Goal: Complete application form

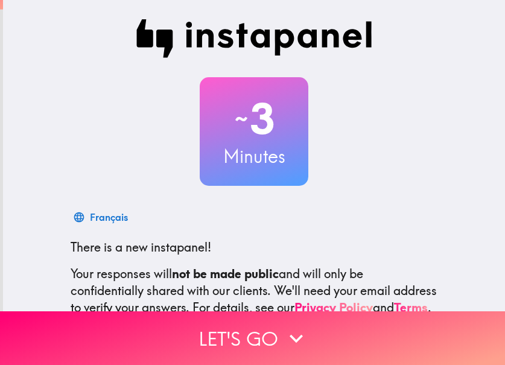
scroll to position [137, 0]
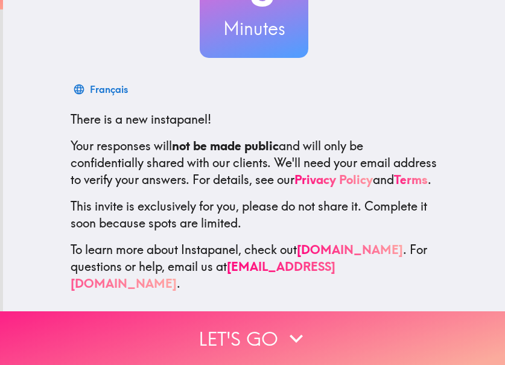
click at [286, 325] on icon "button" at bounding box center [296, 338] width 27 height 27
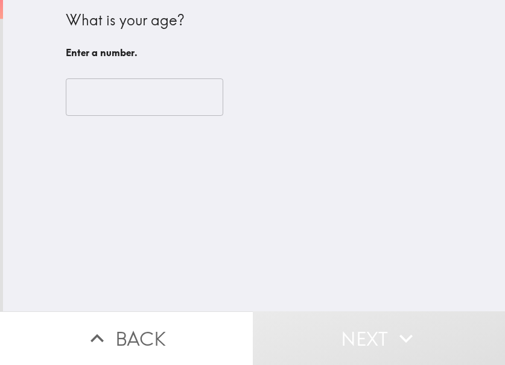
click at [110, 105] on input "number" at bounding box center [144, 96] width 157 height 37
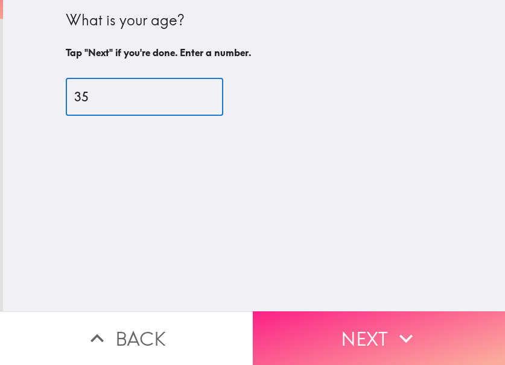
type input "35"
click at [363, 311] on button "Next" at bounding box center [379, 338] width 253 height 54
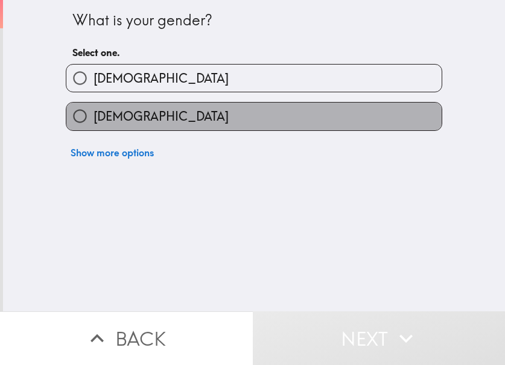
click at [229, 111] on label "[DEMOGRAPHIC_DATA]" at bounding box center [253, 116] width 375 height 27
click at [93, 111] on input "[DEMOGRAPHIC_DATA]" at bounding box center [79, 116] width 27 height 27
radio input "true"
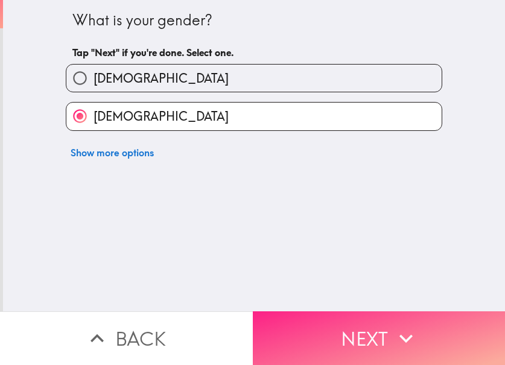
click at [347, 330] on button "Next" at bounding box center [379, 338] width 253 height 54
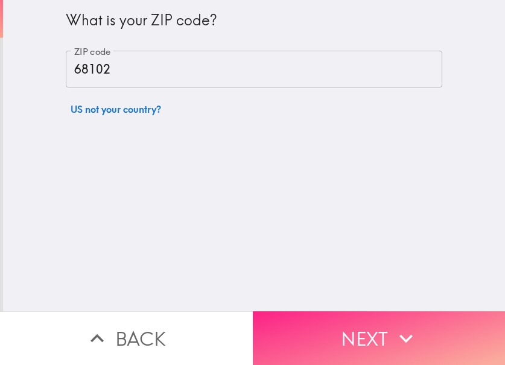
click at [383, 311] on button "Next" at bounding box center [379, 338] width 253 height 54
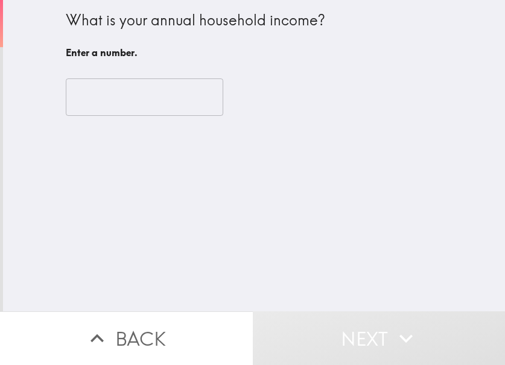
click at [122, 99] on input "number" at bounding box center [144, 96] width 157 height 37
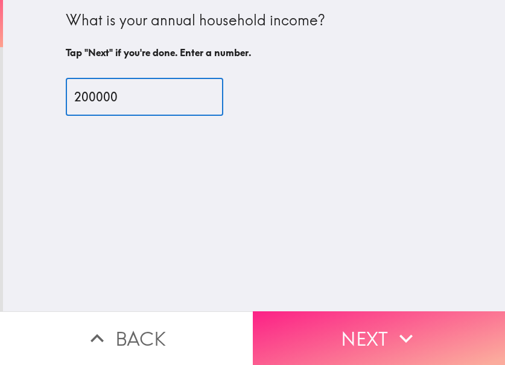
type input "200000"
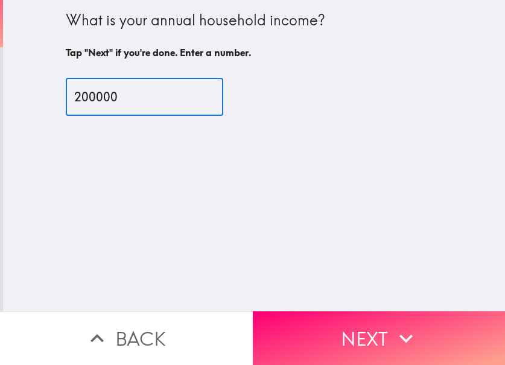
click at [354, 311] on button "Next" at bounding box center [379, 338] width 253 height 54
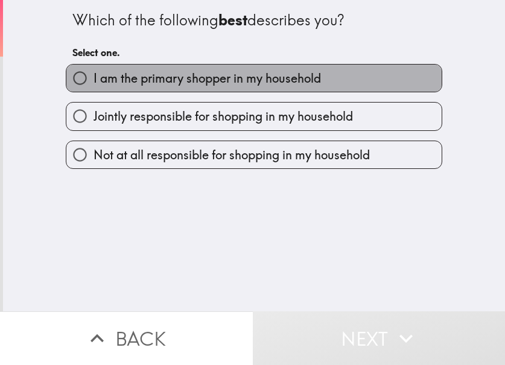
click at [330, 76] on label "I am the primary shopper in my household" at bounding box center [253, 78] width 375 height 27
click at [93, 76] on input "I am the primary shopper in my household" at bounding box center [79, 78] width 27 height 27
radio input "true"
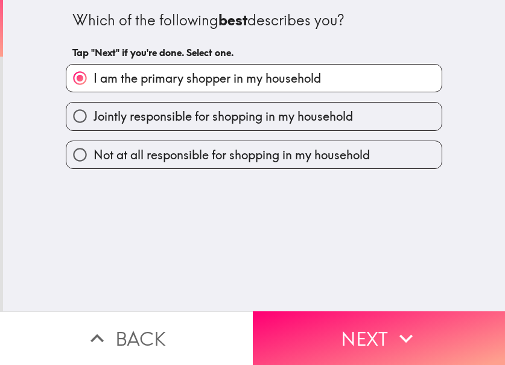
click at [415, 319] on button "Next" at bounding box center [379, 338] width 253 height 54
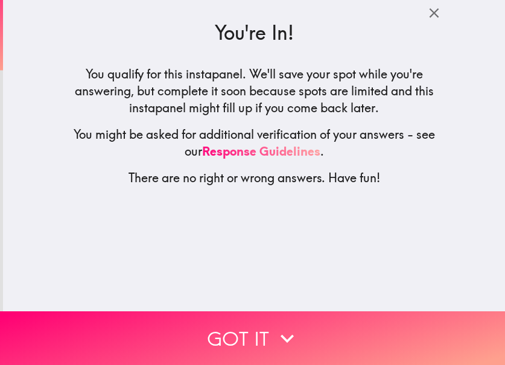
drag, startPoint x: 431, startPoint y: 324, endPoint x: 502, endPoint y: 292, distance: 78.0
click at [431, 324] on button "Got it" at bounding box center [252, 338] width 505 height 54
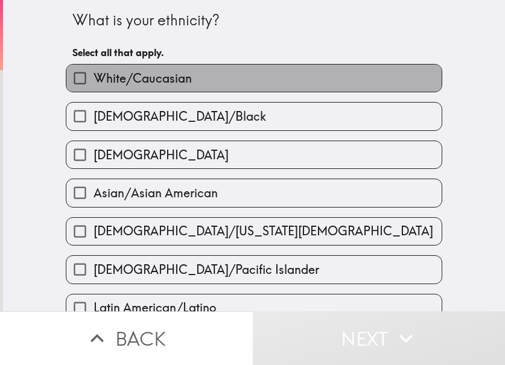
drag, startPoint x: 140, startPoint y: 72, endPoint x: 145, endPoint y: 86, distance: 15.3
click at [140, 71] on span "White/Caucasian" at bounding box center [142, 78] width 98 height 17
click at [93, 71] on input "White/Caucasian" at bounding box center [79, 78] width 27 height 27
checkbox input "true"
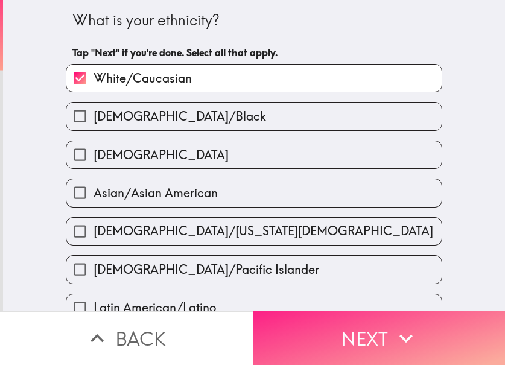
scroll to position [241, 0]
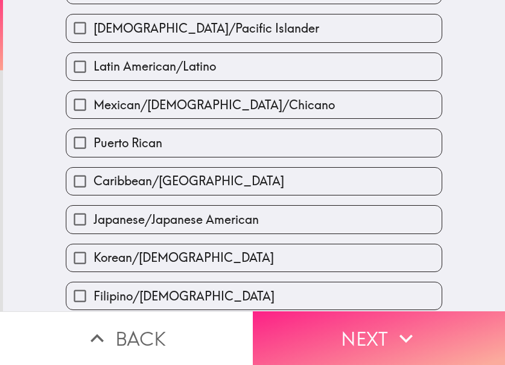
click at [375, 338] on button "Next" at bounding box center [379, 338] width 253 height 54
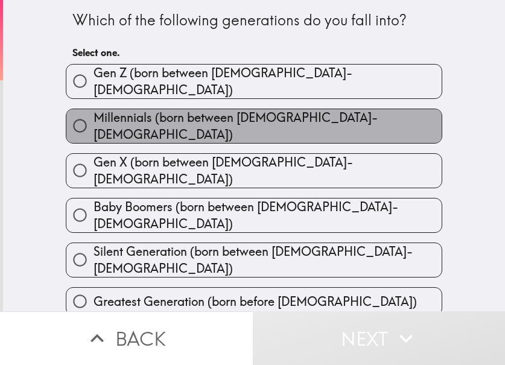
drag, startPoint x: 318, startPoint y: 104, endPoint x: 321, endPoint y: 120, distance: 16.0
click at [318, 109] on label "Millennials (born between [DEMOGRAPHIC_DATA]-[DEMOGRAPHIC_DATA])" at bounding box center [253, 126] width 375 height 34
click at [93, 112] on input "Millennials (born between [DEMOGRAPHIC_DATA]-[DEMOGRAPHIC_DATA])" at bounding box center [79, 125] width 27 height 27
radio input "true"
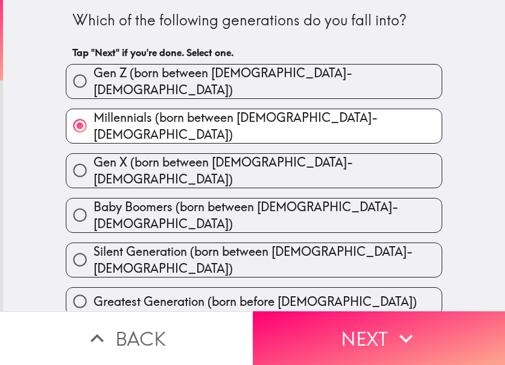
drag, startPoint x: 399, startPoint y: 317, endPoint x: 503, endPoint y: 287, distance: 109.2
click at [399, 325] on icon "button" at bounding box center [406, 338] width 27 height 27
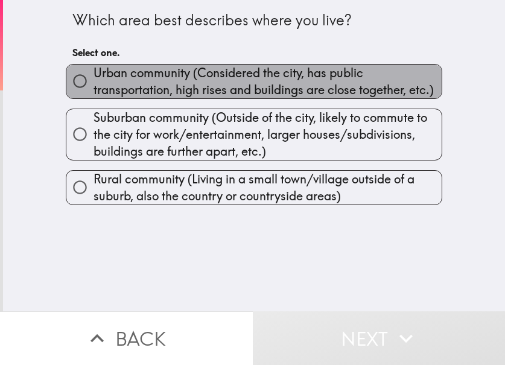
drag, startPoint x: 174, startPoint y: 82, endPoint x: 178, endPoint y: 106, distance: 24.5
click at [174, 82] on span "Urban community (Considered the city, has public transportation, high rises and…" at bounding box center [267, 82] width 348 height 34
click at [93, 82] on input "Urban community (Considered the city, has public transportation, high rises and…" at bounding box center [79, 81] width 27 height 27
radio input "true"
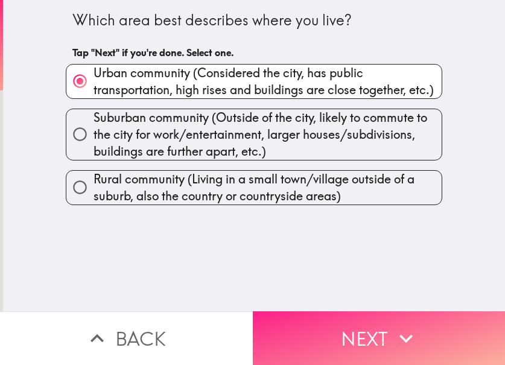
click at [355, 319] on button "Next" at bounding box center [379, 338] width 253 height 54
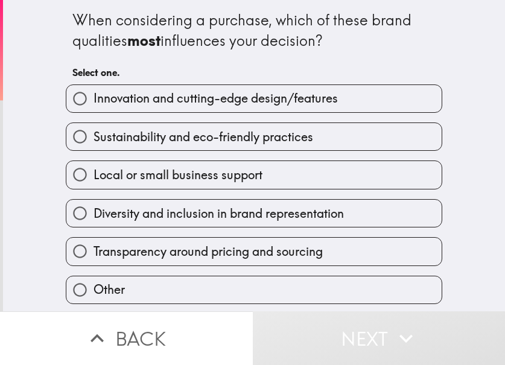
drag, startPoint x: 254, startPoint y: 98, endPoint x: 261, endPoint y: 127, distance: 30.3
click at [254, 98] on span "Innovation and cutting-edge design/features" at bounding box center [215, 98] width 244 height 17
click at [93, 98] on input "Innovation and cutting-edge design/features" at bounding box center [79, 98] width 27 height 27
radio input "true"
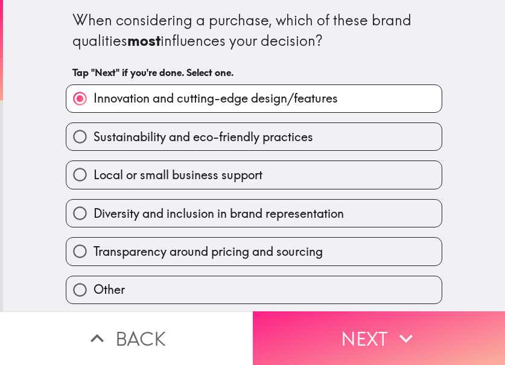
drag, startPoint x: 377, startPoint y: 339, endPoint x: 361, endPoint y: 315, distance: 28.8
click at [375, 340] on button "Next" at bounding box center [379, 338] width 253 height 54
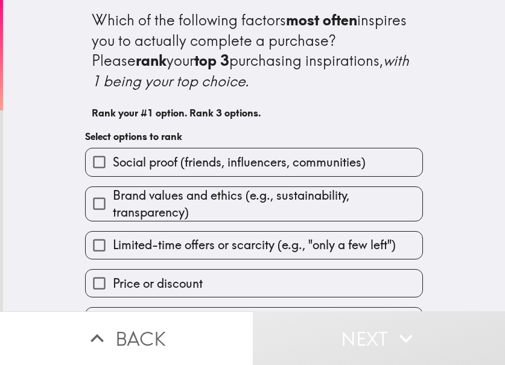
click at [218, 203] on span "Brand values and ethics (e.g., sustainability, transparency)" at bounding box center [267, 204] width 309 height 34
click at [113, 203] on input "Brand values and ethics (e.g., sustainability, transparency)" at bounding box center [99, 203] width 27 height 27
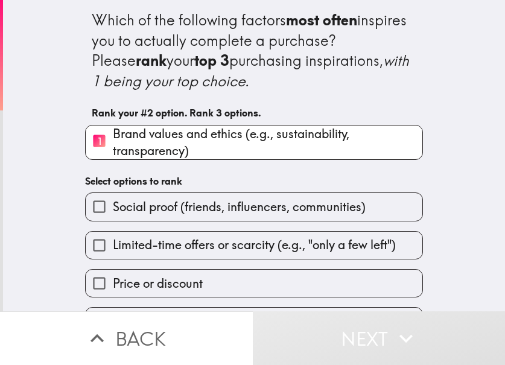
click at [214, 164] on div "Which of the following factors most often inspires you to actually complete a p…" at bounding box center [254, 206] width 386 height 412
click at [224, 208] on span "Social proof (friends, influencers, communities)" at bounding box center [239, 206] width 253 height 17
click at [113, 208] on input "Social proof (friends, influencers, communities)" at bounding box center [99, 206] width 27 height 27
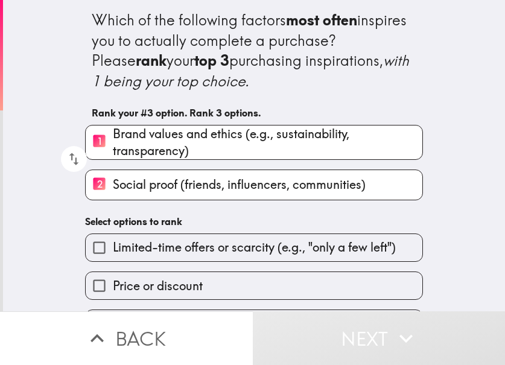
click at [223, 209] on div "Which of the following factors most often inspires you to actually complete a p…" at bounding box center [254, 207] width 386 height 415
click at [217, 249] on span "Limited-time offers or scarcity (e.g., "only a few left")" at bounding box center [254, 247] width 283 height 17
click at [113, 249] on input "Limited-time offers or scarcity (e.g., "only a few left")" at bounding box center [99, 247] width 27 height 27
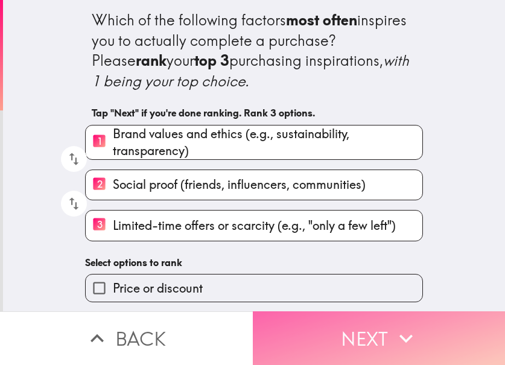
drag, startPoint x: 345, startPoint y: 330, endPoint x: 350, endPoint y: 318, distance: 12.8
click at [345, 331] on button "Next" at bounding box center [379, 338] width 253 height 54
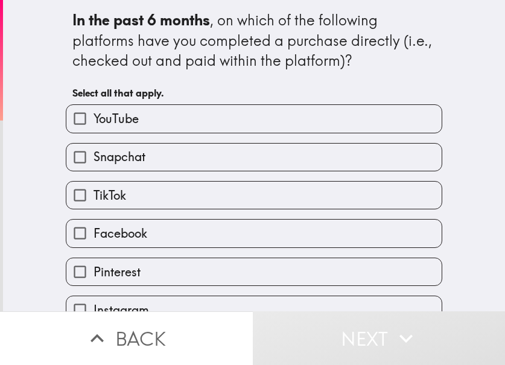
drag, startPoint x: 139, startPoint y: 241, endPoint x: 197, endPoint y: 271, distance: 64.7
click at [139, 241] on label "Facebook" at bounding box center [253, 232] width 375 height 27
click at [93, 241] on input "Facebook" at bounding box center [79, 232] width 27 height 27
checkbox input "true"
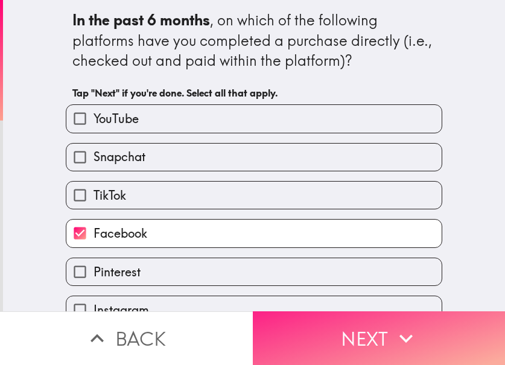
drag, startPoint x: 313, startPoint y: 326, endPoint x: 315, endPoint y: 303, distance: 22.4
click at [314, 326] on button "Next" at bounding box center [379, 338] width 253 height 54
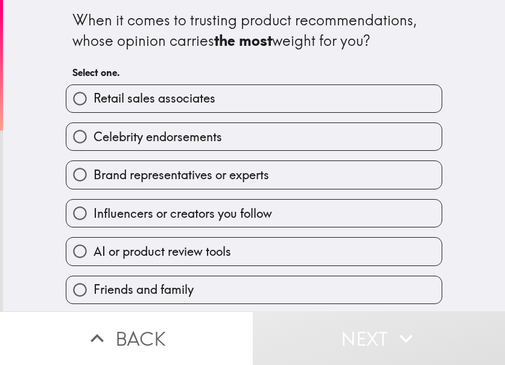
drag, startPoint x: 137, startPoint y: 137, endPoint x: 142, endPoint y: 143, distance: 7.7
click at [137, 136] on span "Celebrity endorsements" at bounding box center [157, 136] width 128 height 17
click at [93, 136] on input "Celebrity endorsements" at bounding box center [79, 136] width 27 height 27
radio input "true"
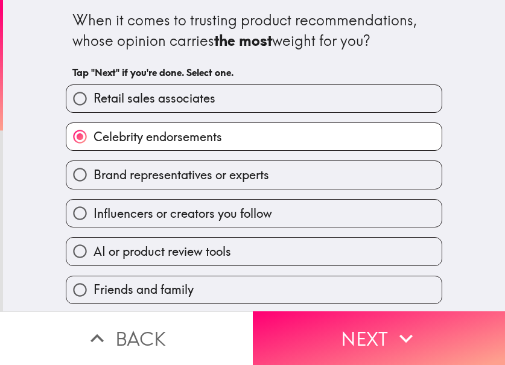
scroll to position [2, 0]
drag, startPoint x: 388, startPoint y: 323, endPoint x: 339, endPoint y: 174, distance: 157.1
click at [393, 325] on icon "button" at bounding box center [406, 338] width 27 height 27
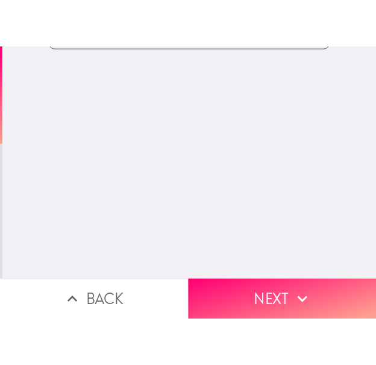
scroll to position [0, 0]
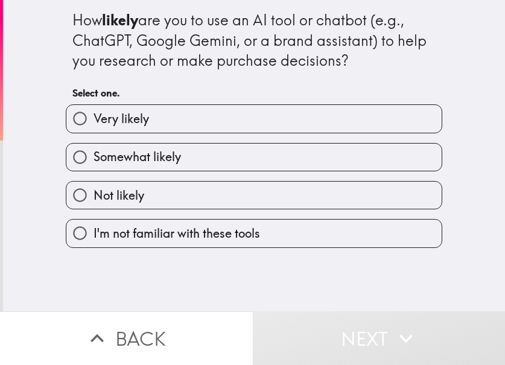
click at [239, 106] on label "Very likely" at bounding box center [253, 118] width 375 height 27
click at [93, 106] on input "Very likely" at bounding box center [79, 118] width 27 height 27
radio input "true"
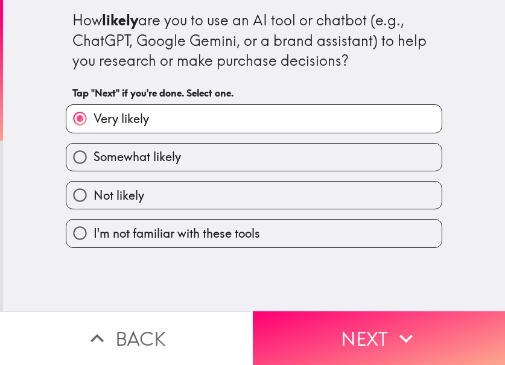
drag, startPoint x: 353, startPoint y: 321, endPoint x: 335, endPoint y: 194, distance: 127.8
click at [353, 318] on button "Next" at bounding box center [379, 338] width 253 height 54
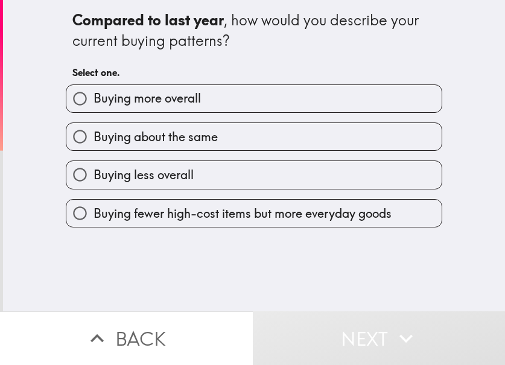
click at [249, 130] on label "Buying about the same" at bounding box center [253, 136] width 375 height 27
click at [93, 130] on input "Buying about the same" at bounding box center [79, 136] width 27 height 27
radio input "true"
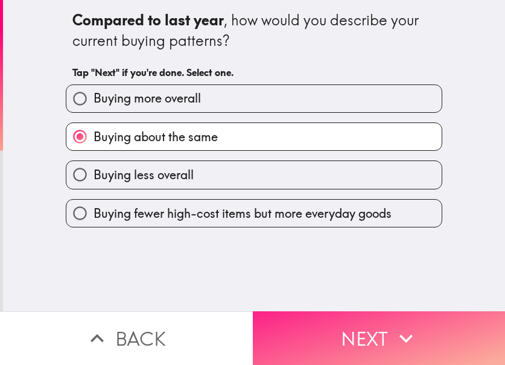
click at [371, 327] on button "Next" at bounding box center [379, 338] width 253 height 54
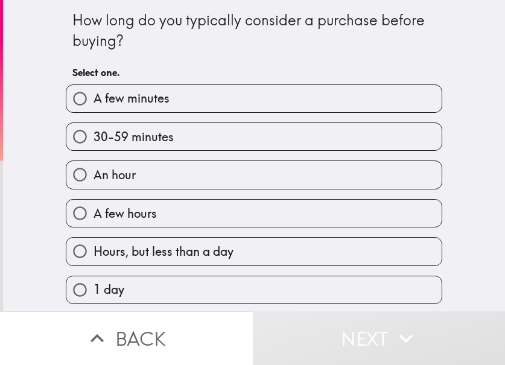
click at [249, 89] on label "A few minutes" at bounding box center [253, 98] width 375 height 27
click at [93, 89] on input "A few minutes" at bounding box center [79, 98] width 27 height 27
radio input "true"
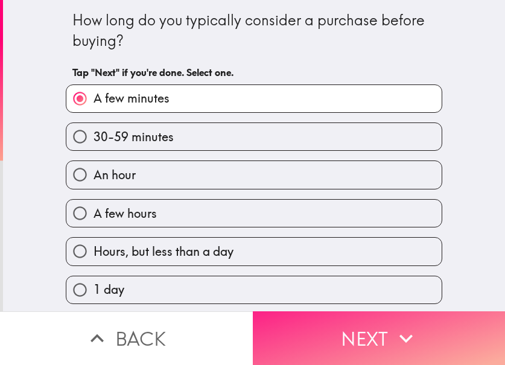
click at [399, 325] on icon "button" at bounding box center [406, 338] width 27 height 27
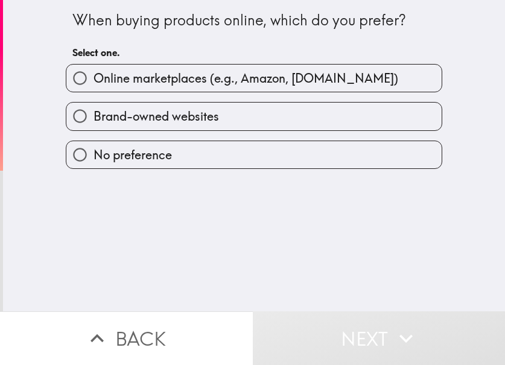
click at [265, 71] on span "Online marketplaces (e.g., Amazon, [DOMAIN_NAME])" at bounding box center [245, 78] width 304 height 17
click at [93, 71] on input "Online marketplaces (e.g., Amazon, [DOMAIN_NAME])" at bounding box center [79, 78] width 27 height 27
radio input "true"
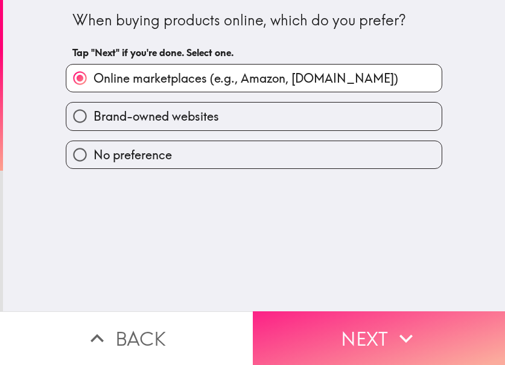
click at [439, 320] on button "Next" at bounding box center [379, 338] width 253 height 54
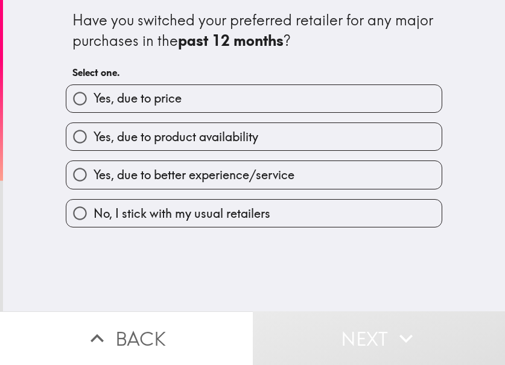
click at [241, 213] on span "No, I stick with my usual retailers" at bounding box center [181, 213] width 177 height 17
click at [93, 213] on input "No, I stick with my usual retailers" at bounding box center [79, 213] width 27 height 27
radio input "true"
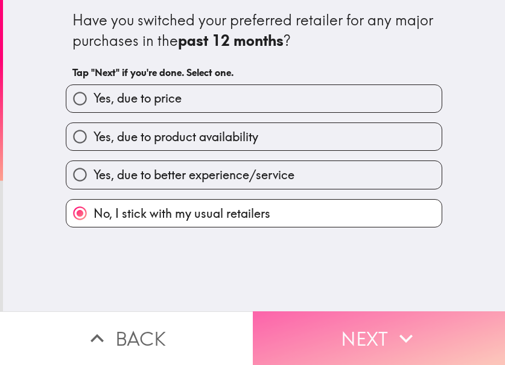
click at [385, 324] on button "Next" at bounding box center [379, 338] width 253 height 54
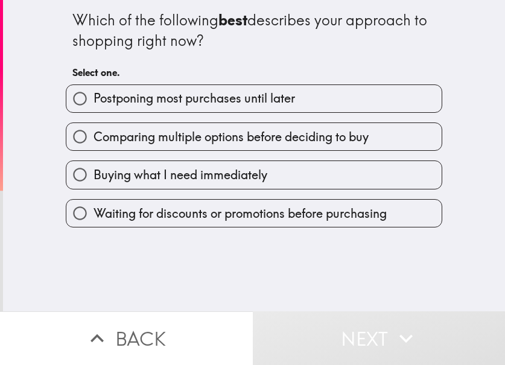
click at [198, 171] on span "Buying what I need immediately" at bounding box center [180, 174] width 174 height 17
click at [93, 171] on input "Buying what I need immediately" at bounding box center [79, 174] width 27 height 27
radio input "true"
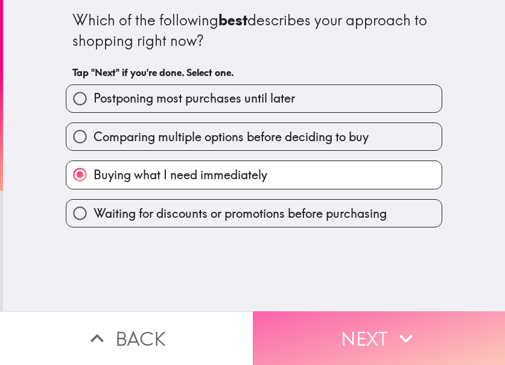
click at [365, 318] on button "Next" at bounding box center [379, 338] width 253 height 54
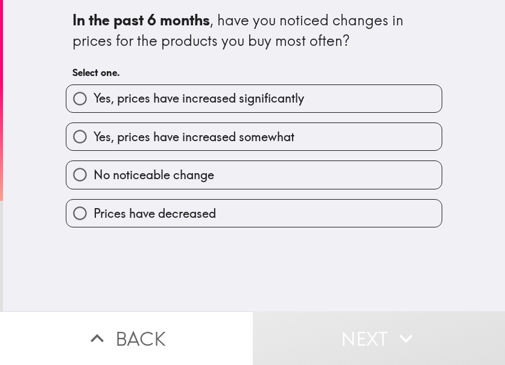
click at [154, 170] on span "No noticeable change" at bounding box center [153, 174] width 121 height 17
click at [93, 170] on input "No noticeable change" at bounding box center [79, 174] width 27 height 27
radio input "true"
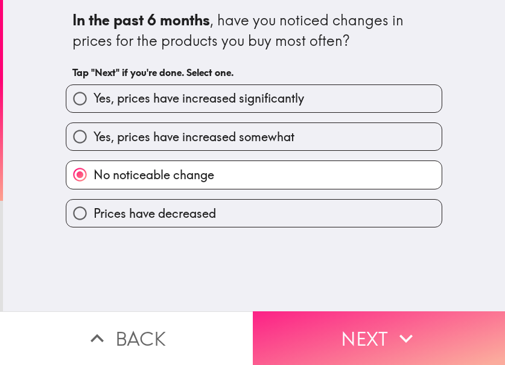
click at [348, 335] on button "Next" at bounding box center [379, 338] width 253 height 54
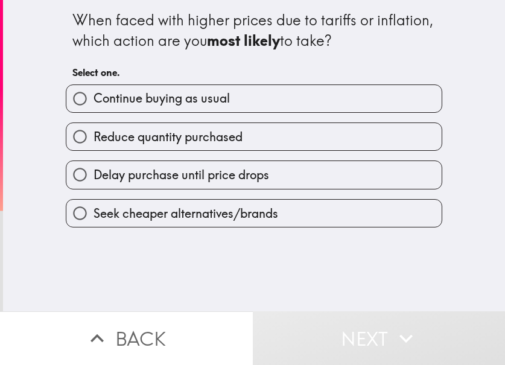
drag, startPoint x: 146, startPoint y: 87, endPoint x: 167, endPoint y: 110, distance: 30.7
click at [145, 87] on label "Continue buying as usual" at bounding box center [253, 98] width 375 height 27
click at [93, 87] on input "Continue buying as usual" at bounding box center [79, 98] width 27 height 27
radio input "true"
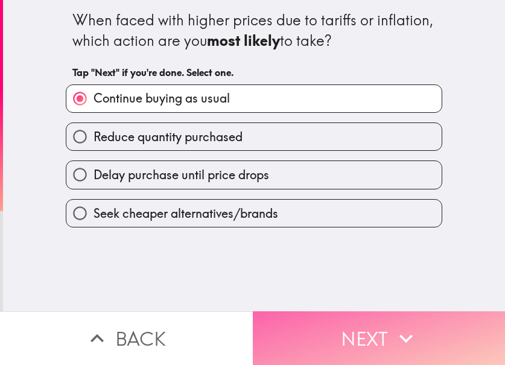
click at [376, 328] on button "Next" at bounding box center [379, 338] width 253 height 54
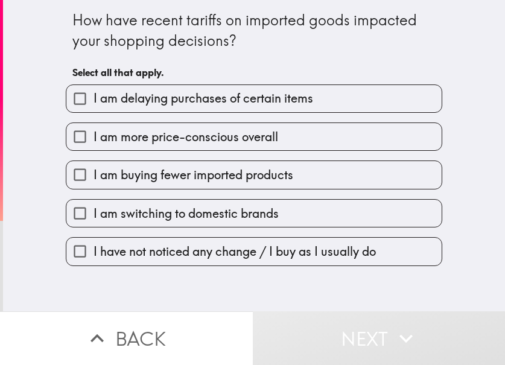
drag, startPoint x: 336, startPoint y: 253, endPoint x: 341, endPoint y: 264, distance: 11.9
click at [337, 251] on span "I have not noticed any change / I buy as I usually do" at bounding box center [234, 251] width 282 height 17
click at [93, 251] on input "I have not noticed any change / I buy as I usually do" at bounding box center [79, 251] width 27 height 27
checkbox input "true"
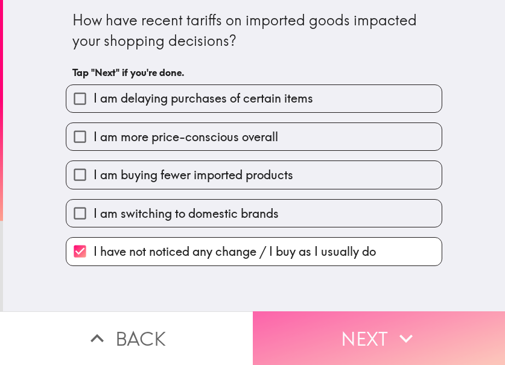
drag, startPoint x: 380, startPoint y: 336, endPoint x: 375, endPoint y: 310, distance: 27.0
click at [380, 337] on button "Next" at bounding box center [379, 338] width 253 height 54
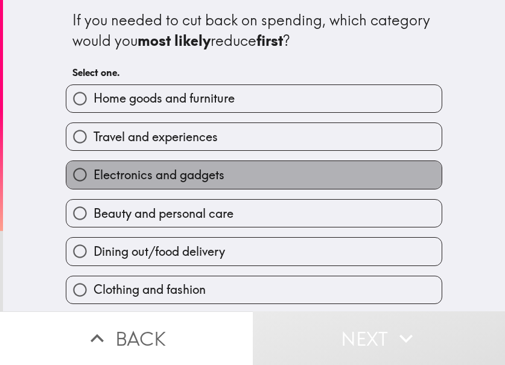
click at [148, 174] on span "Electronics and gadgets" at bounding box center [158, 174] width 131 height 17
click at [93, 174] on input "Electronics and gadgets" at bounding box center [79, 174] width 27 height 27
radio input "true"
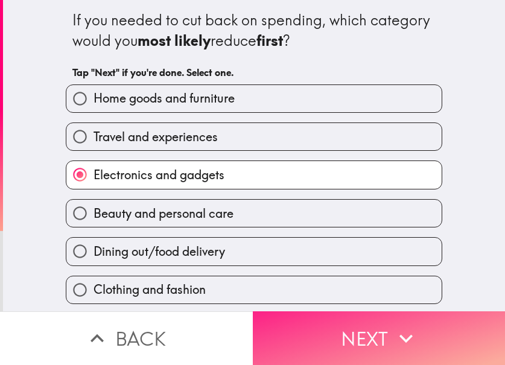
click at [407, 336] on icon "button" at bounding box center [406, 338] width 27 height 27
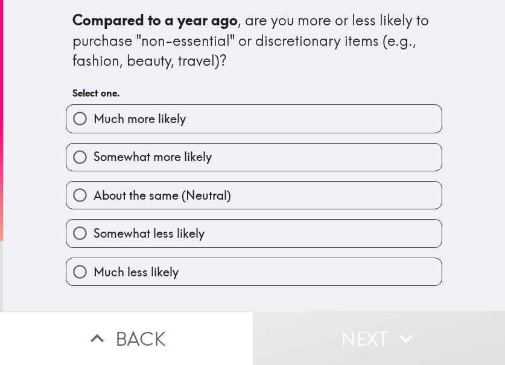
click at [153, 112] on span "Much more likely" at bounding box center [139, 118] width 92 height 17
click at [93, 112] on input "Much more likely" at bounding box center [79, 118] width 27 height 27
radio input "true"
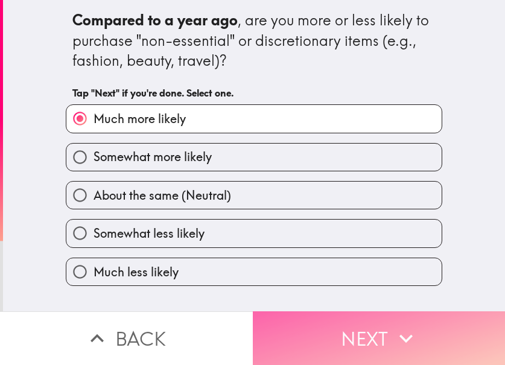
drag, startPoint x: 360, startPoint y: 326, endPoint x: 351, endPoint y: 308, distance: 19.7
click at [359, 326] on button "Next" at bounding box center [379, 338] width 253 height 54
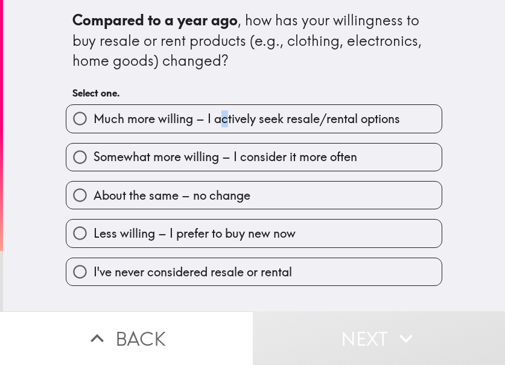
click at [215, 121] on span "Much more willing – I actively seek resale/rental options" at bounding box center [246, 118] width 306 height 17
click at [320, 127] on span "Much more willing – I actively seek resale/rental options" at bounding box center [246, 118] width 306 height 17
click at [93, 127] on input "Much more willing – I actively seek resale/rental options" at bounding box center [79, 118] width 27 height 27
radio input "true"
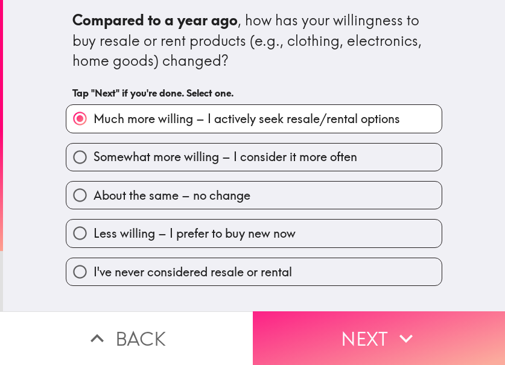
click at [393, 325] on icon "button" at bounding box center [406, 338] width 27 height 27
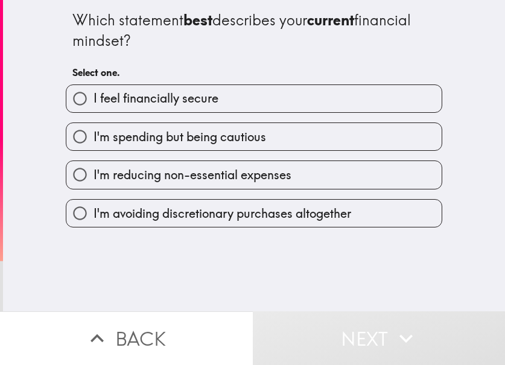
drag, startPoint x: 160, startPoint y: 98, endPoint x: 257, endPoint y: 215, distance: 151.2
click at [161, 98] on span "I feel financially secure" at bounding box center [155, 98] width 125 height 17
click at [93, 98] on input "I feel financially secure" at bounding box center [79, 98] width 27 height 27
radio input "true"
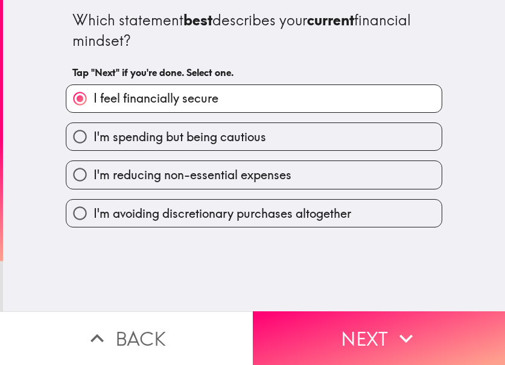
drag, startPoint x: 380, startPoint y: 321, endPoint x: 370, endPoint y: 280, distance: 42.1
click at [380, 320] on button "Next" at bounding box center [379, 338] width 253 height 54
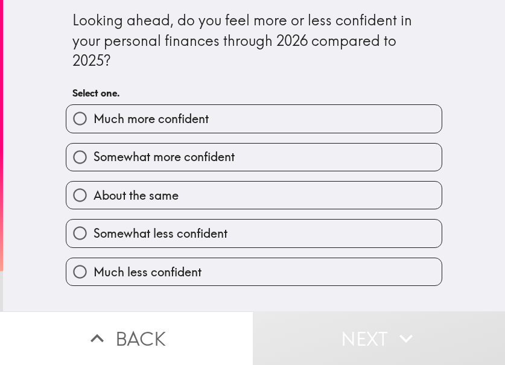
drag, startPoint x: 262, startPoint y: 99, endPoint x: 262, endPoint y: 107, distance: 8.4
click at [262, 99] on div "Much more confident" at bounding box center [249, 114] width 386 height 38
click at [263, 108] on label "Much more confident" at bounding box center [253, 118] width 375 height 27
click at [93, 108] on input "Much more confident" at bounding box center [79, 118] width 27 height 27
radio input "true"
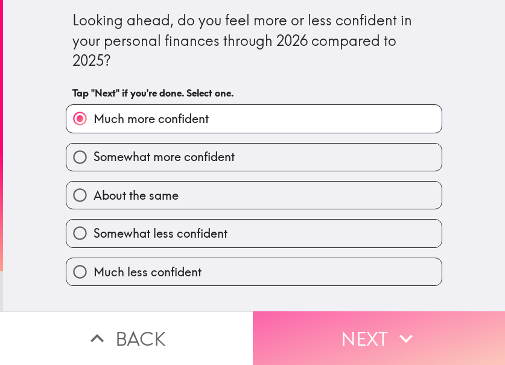
click at [396, 325] on icon "button" at bounding box center [406, 338] width 27 height 27
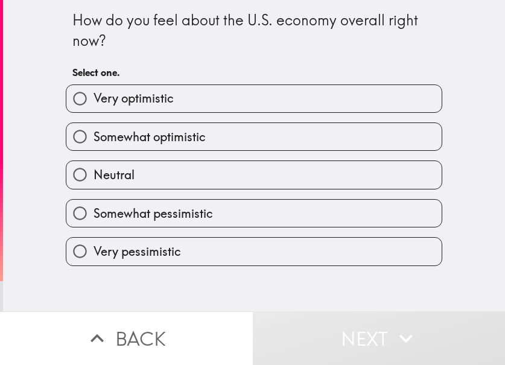
click at [177, 102] on label "Very optimistic" at bounding box center [253, 98] width 375 height 27
click at [93, 102] on input "Very optimistic" at bounding box center [79, 98] width 27 height 27
radio input "true"
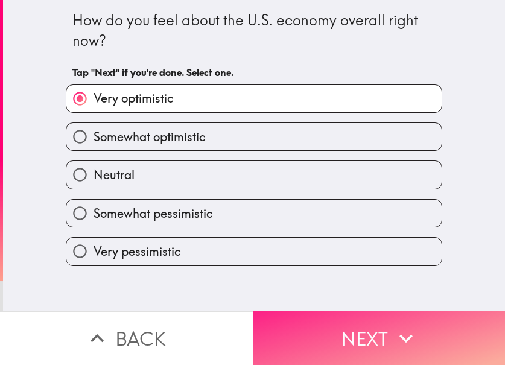
click at [345, 318] on button "Next" at bounding box center [379, 338] width 253 height 54
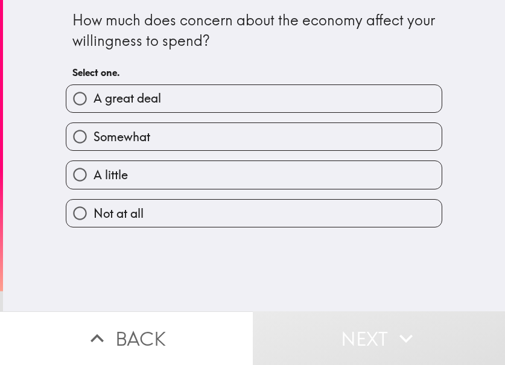
click at [204, 215] on label "Not at all" at bounding box center [253, 213] width 375 height 27
click at [93, 215] on input "Not at all" at bounding box center [79, 213] width 27 height 27
radio input "true"
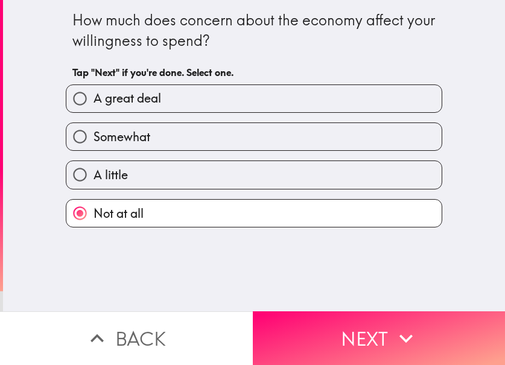
drag, startPoint x: 337, startPoint y: 333, endPoint x: 341, endPoint y: 322, distance: 11.4
click at [337, 330] on button "Next" at bounding box center [379, 338] width 253 height 54
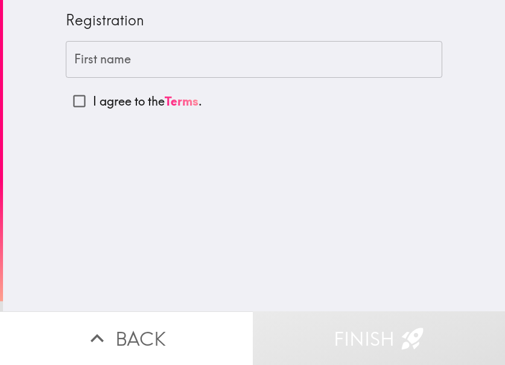
click at [406, 191] on div "Registration First name First name I agree to the Terms ." at bounding box center [254, 155] width 502 height 311
click at [109, 62] on input "First name" at bounding box center [254, 59] width 376 height 37
click at [70, 99] on input "I agree to the Terms ." at bounding box center [79, 100] width 27 height 27
checkbox input "true"
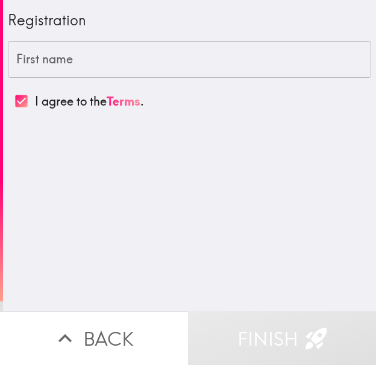
click at [92, 71] on input "First name" at bounding box center [190, 59] width 364 height 37
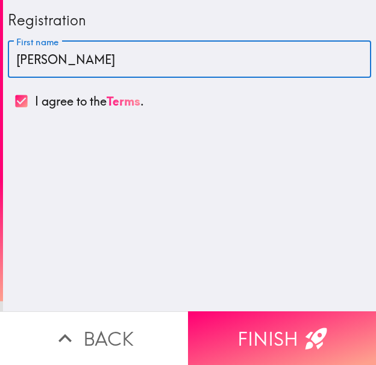
type input "[PERSON_NAME]"
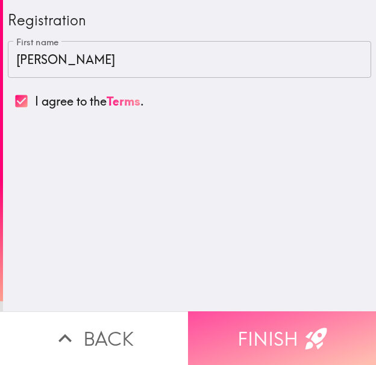
drag, startPoint x: 285, startPoint y: 317, endPoint x: 294, endPoint y: 283, distance: 35.1
click at [285, 317] on button "Finish" at bounding box center [282, 338] width 188 height 54
